Goal: Navigation & Orientation: Find specific page/section

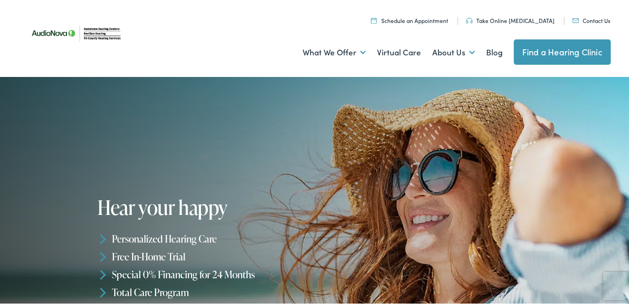
click at [562, 49] on link "Find a Hearing Clinic" at bounding box center [562, 49] width 97 height 25
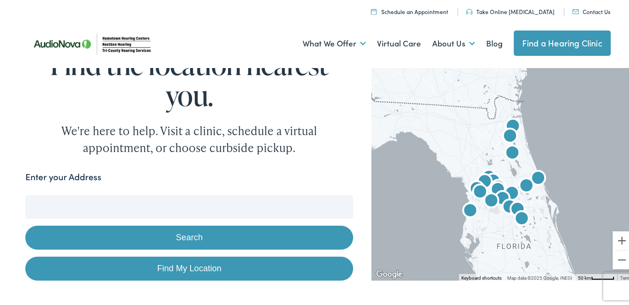
click at [60, 205] on input "Enter your Address" at bounding box center [189, 204] width 328 height 23
click at [187, 234] on button "Search" at bounding box center [189, 236] width 328 height 24
click at [193, 234] on button "Search" at bounding box center [189, 236] width 328 height 24
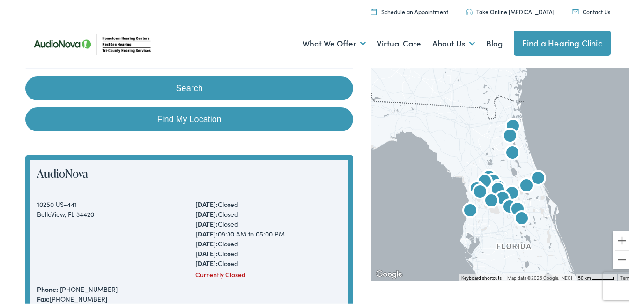
scroll to position [97, 0]
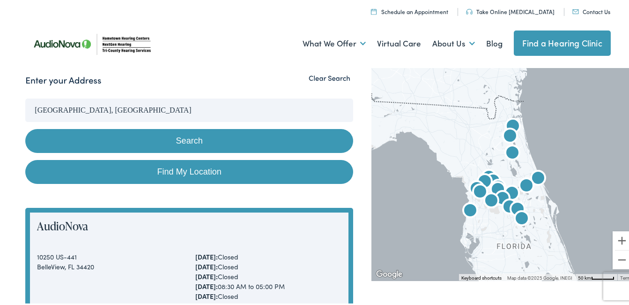
click at [181, 169] on link "Find My Location" at bounding box center [189, 170] width 328 height 24
type input "[GEOGRAPHIC_DATA], [US_STATE]"
